Goal: Navigation & Orientation: Find specific page/section

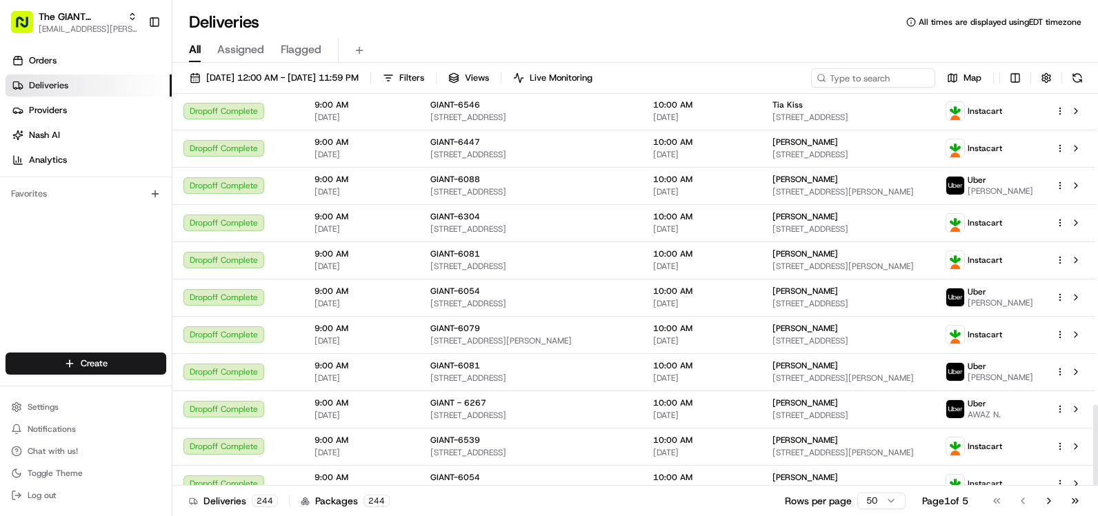
scroll to position [1505, 0]
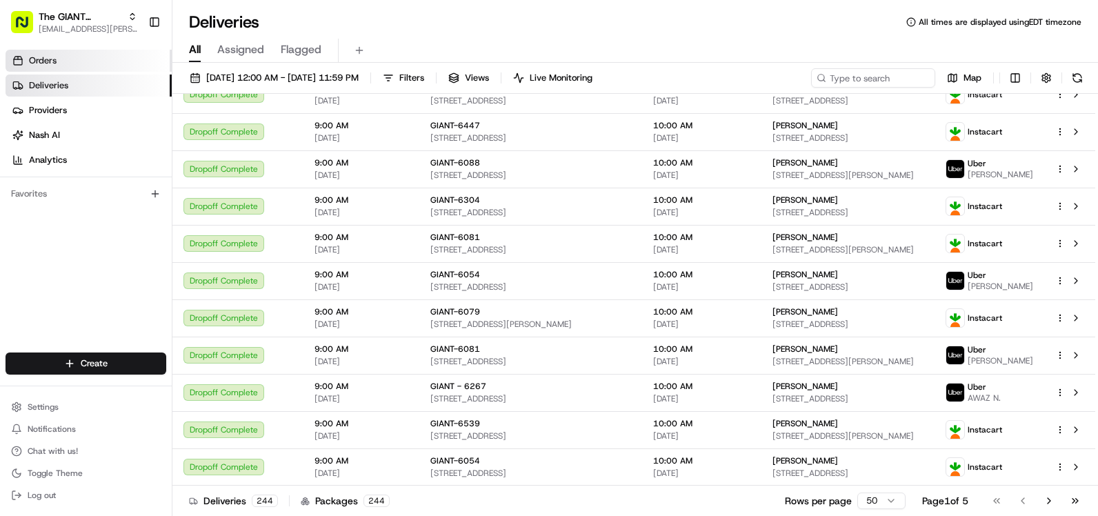
click at [64, 59] on link "Orders" at bounding box center [89, 61] width 166 height 22
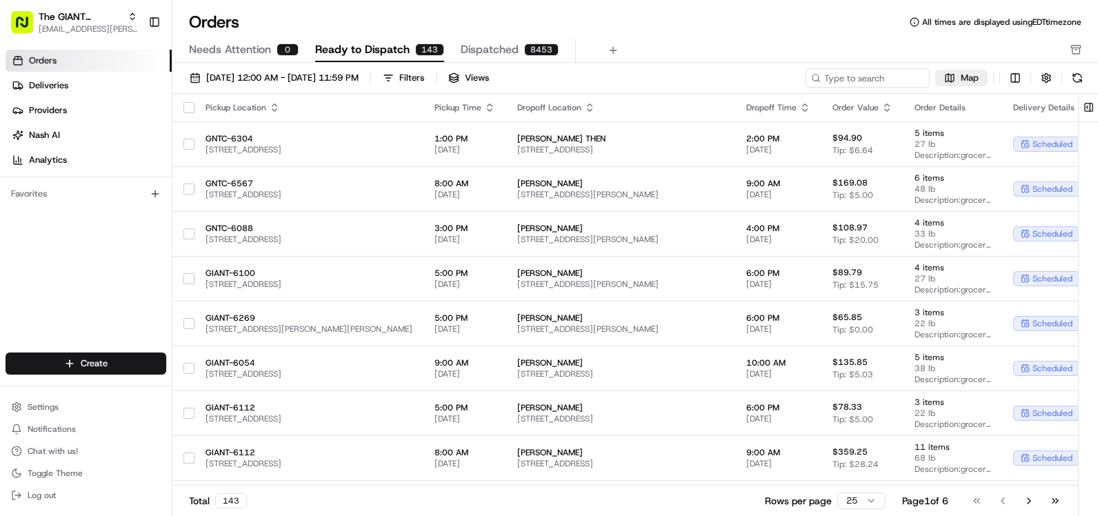
click at [956, 81] on button "Map" at bounding box center [961, 78] width 52 height 17
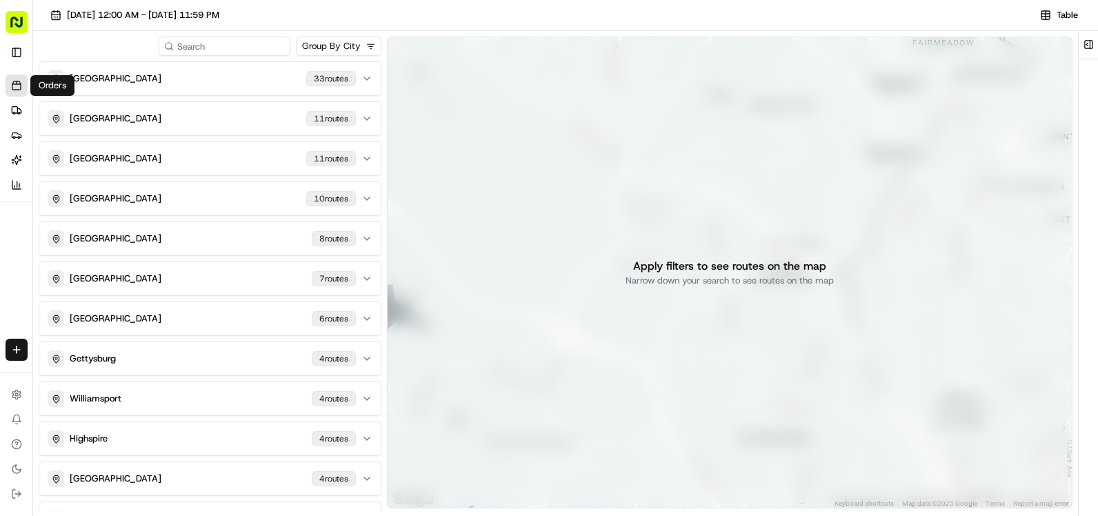
click at [18, 85] on icon at bounding box center [16, 85] width 11 height 11
click at [1055, 17] on button "Table" at bounding box center [1059, 15] width 56 height 17
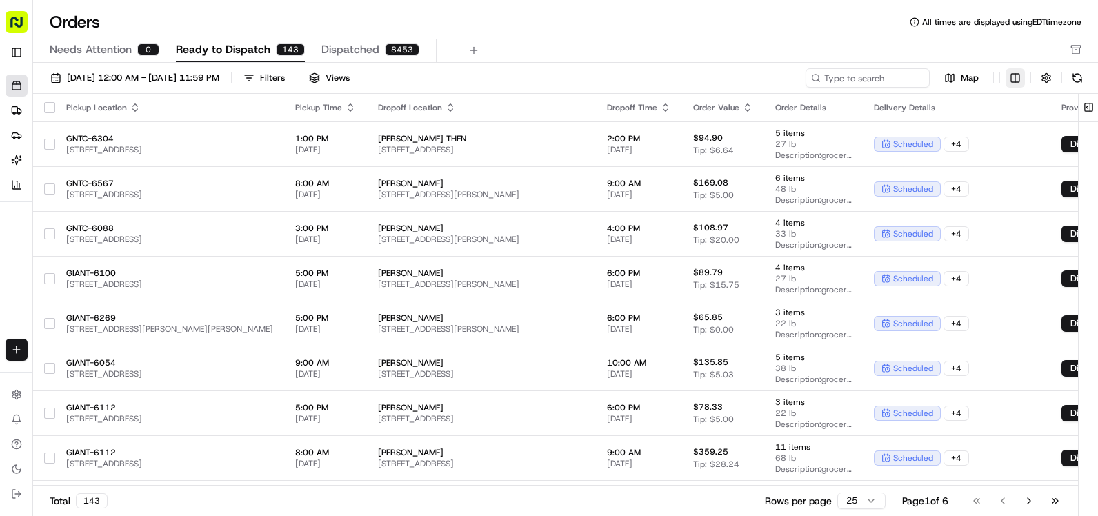
click at [1023, 78] on html "The GIANT Company [EMAIL_ADDRESS][PERSON_NAME][DOMAIN_NAME] Toggle Sidebar Orde…" at bounding box center [549, 258] width 1098 height 516
click at [1017, 78] on html "The GIANT Company [EMAIL_ADDRESS][PERSON_NAME][DOMAIN_NAME] Toggle Sidebar Orde…" at bounding box center [549, 258] width 1098 height 516
